Goal: Task Accomplishment & Management: Manage account settings

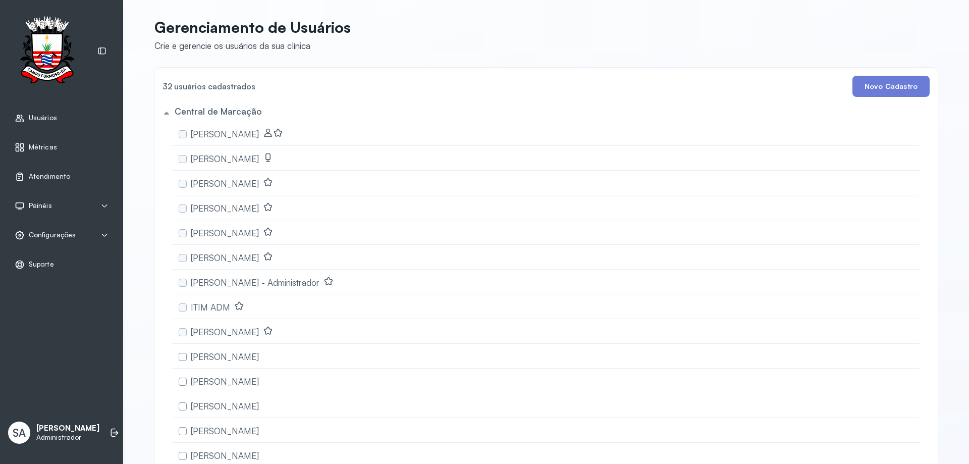
click at [57, 236] on span "Configurações" at bounding box center [52, 235] width 47 height 9
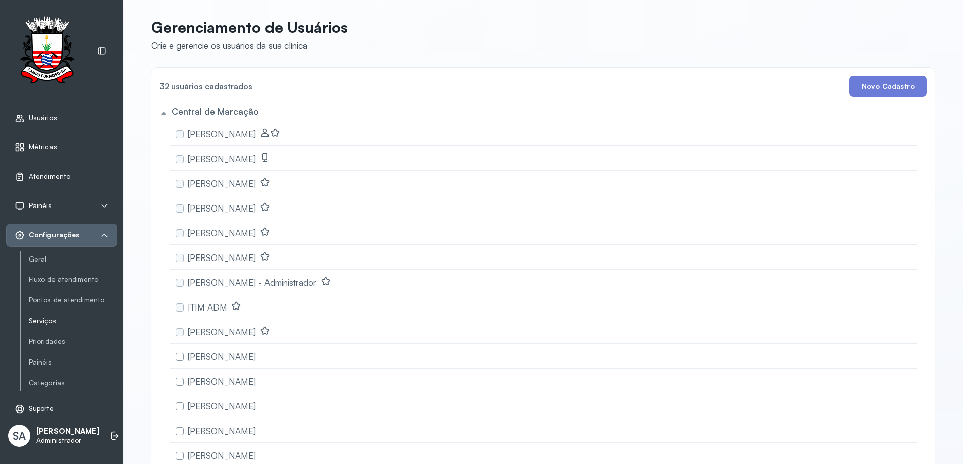
click at [51, 321] on link "Serviços" at bounding box center [73, 320] width 88 height 9
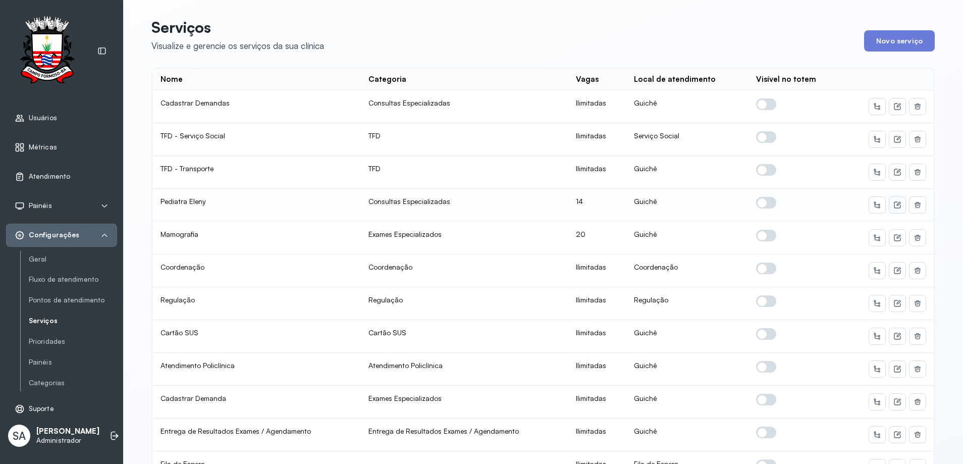
click at [896, 204] on icon at bounding box center [898, 204] width 4 height 4
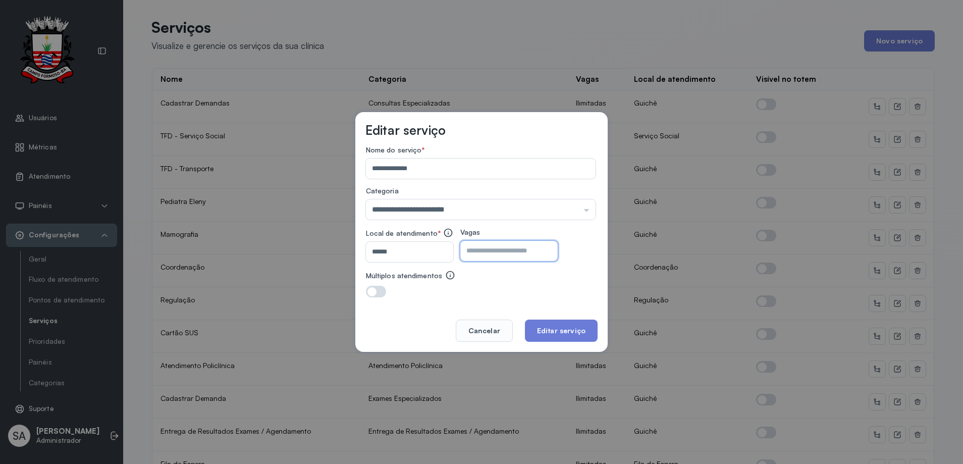
drag, startPoint x: 503, startPoint y: 248, endPoint x: 519, endPoint y: 231, distance: 23.9
click at [505, 248] on input "**" at bounding box center [500, 251] width 80 height 20
type input "*"
click at [569, 334] on button "Editar serviço" at bounding box center [561, 330] width 73 height 22
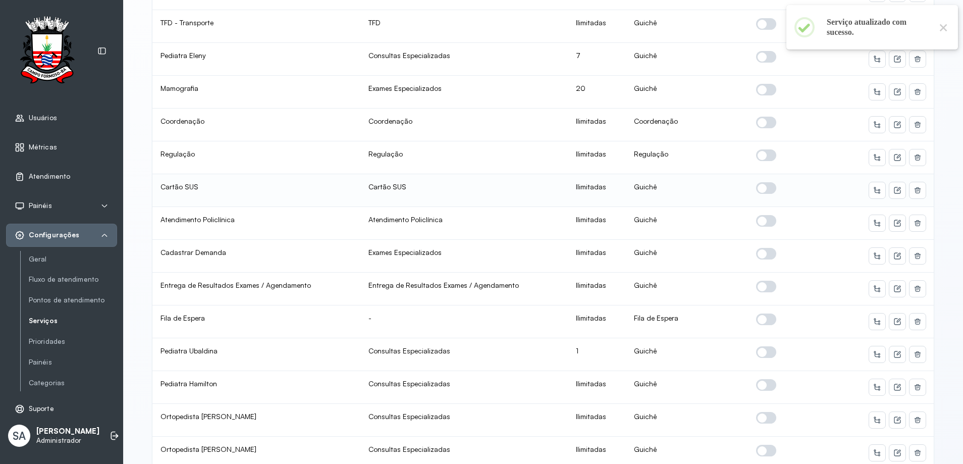
scroll to position [202, 0]
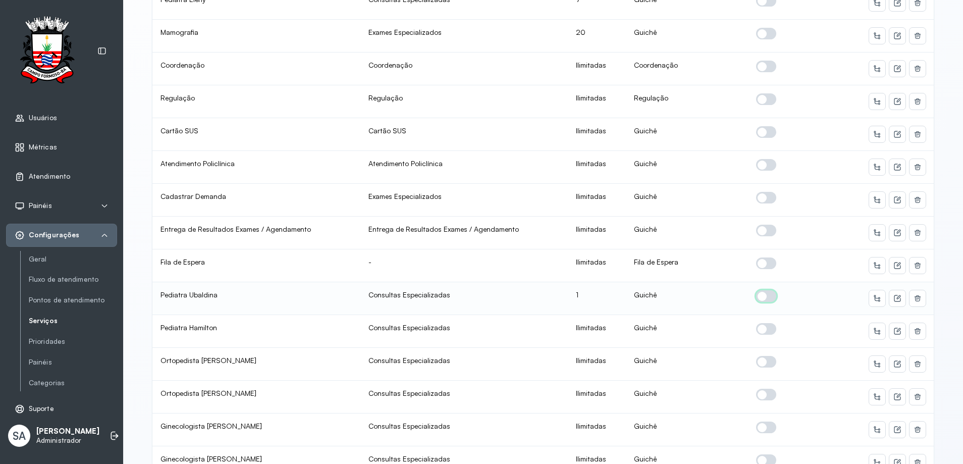
click at [759, 296] on span at bounding box center [766, 296] width 20 height 12
click at [894, 295] on icon at bounding box center [897, 298] width 7 height 7
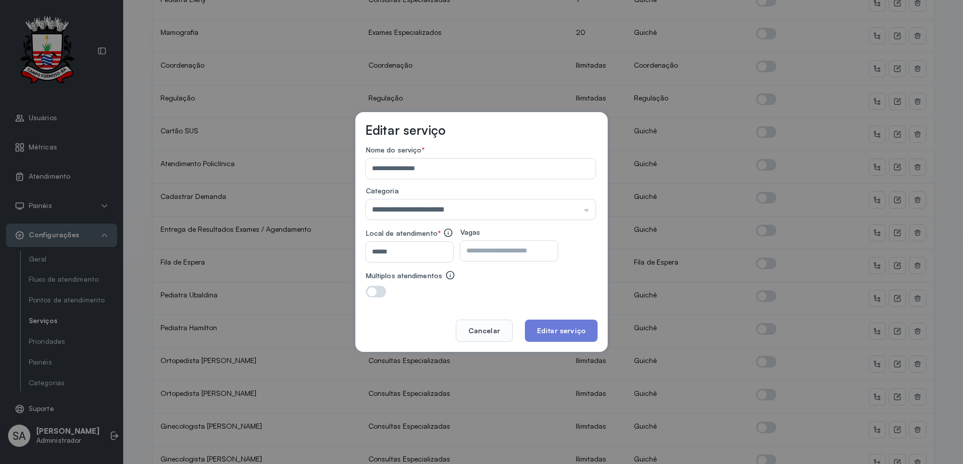
click at [503, 250] on input "*" at bounding box center [500, 251] width 80 height 20
type input "*"
click at [560, 327] on button "Editar serviço" at bounding box center [561, 330] width 73 height 22
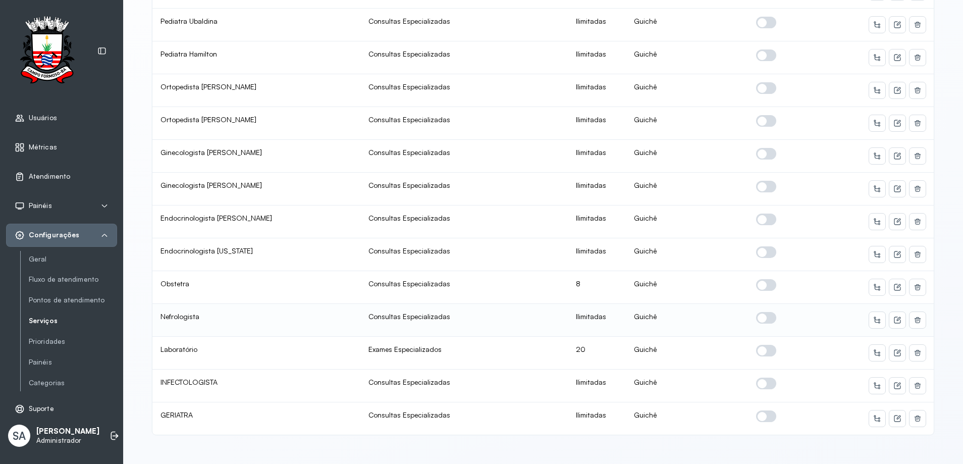
scroll to position [2, 0]
